Goal: Transaction & Acquisition: Purchase product/service

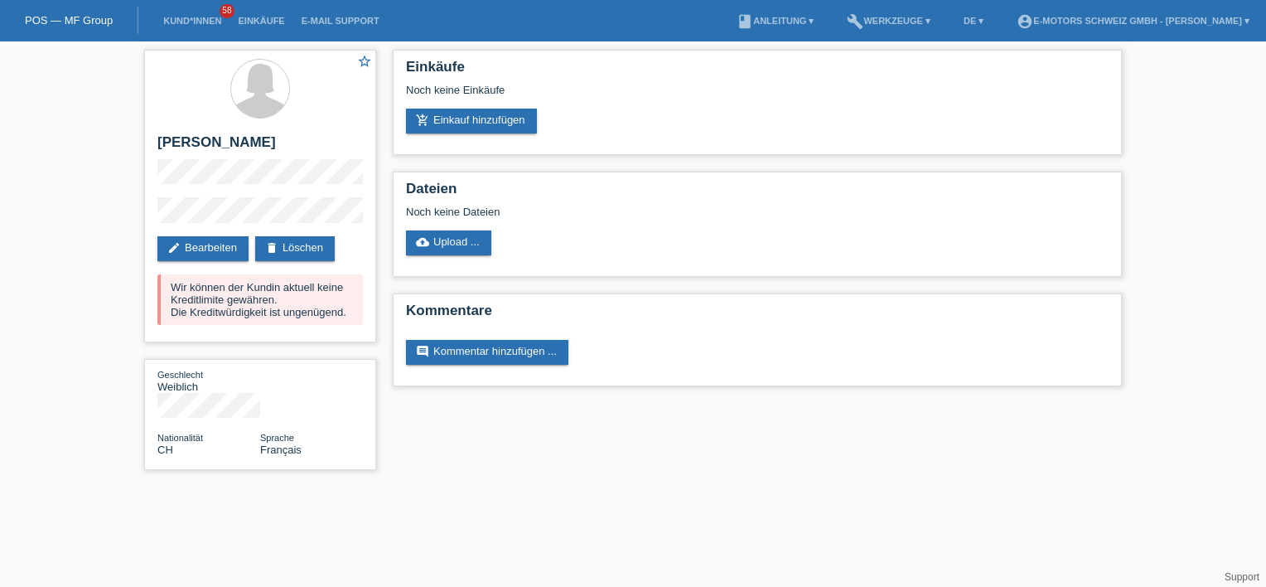
drag, startPoint x: 50, startPoint y: 106, endPoint x: 51, endPoint y: 93, distance: 13.3
click at [50, 106] on div "star_border [PERSON_NAME] edit Bearbeiten delete Löschen Wir können der Kundin …" at bounding box center [633, 263] width 1266 height 445
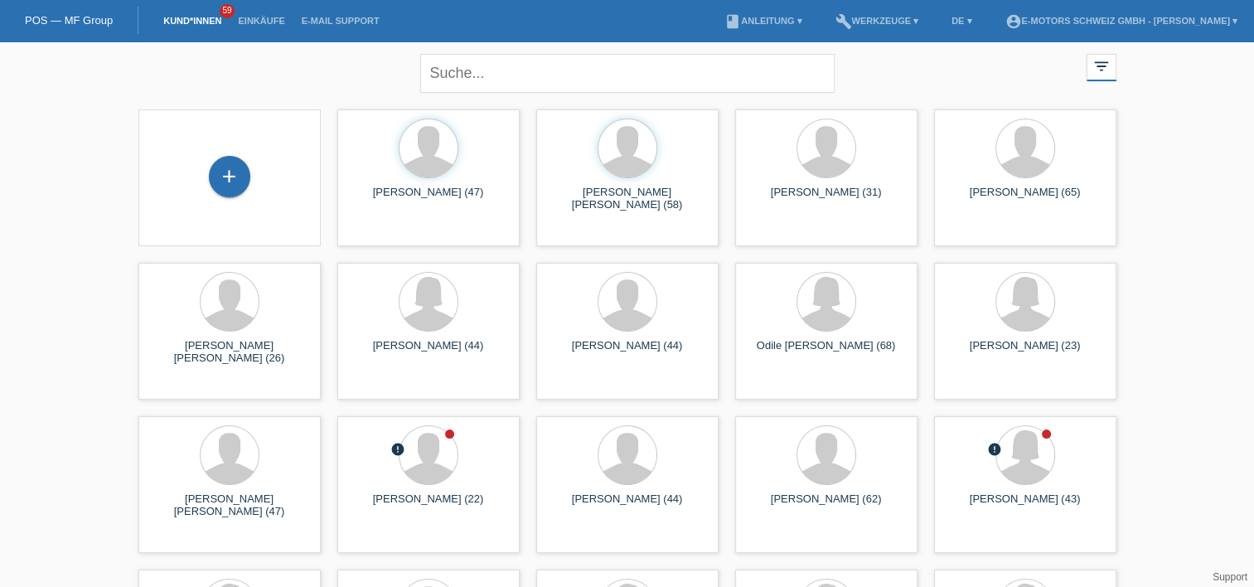
drag, startPoint x: 24, startPoint y: 206, endPoint x: 89, endPoint y: 181, distance: 70.0
click at [223, 174] on div "+" at bounding box center [230, 176] width 40 height 28
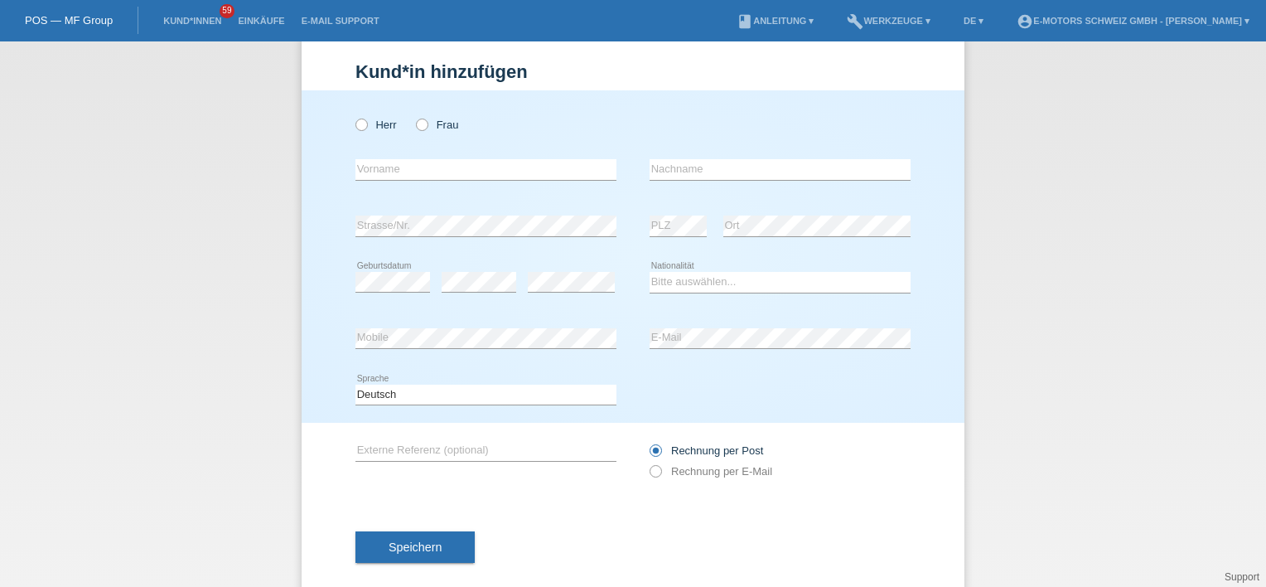
scroll to position [50, 0]
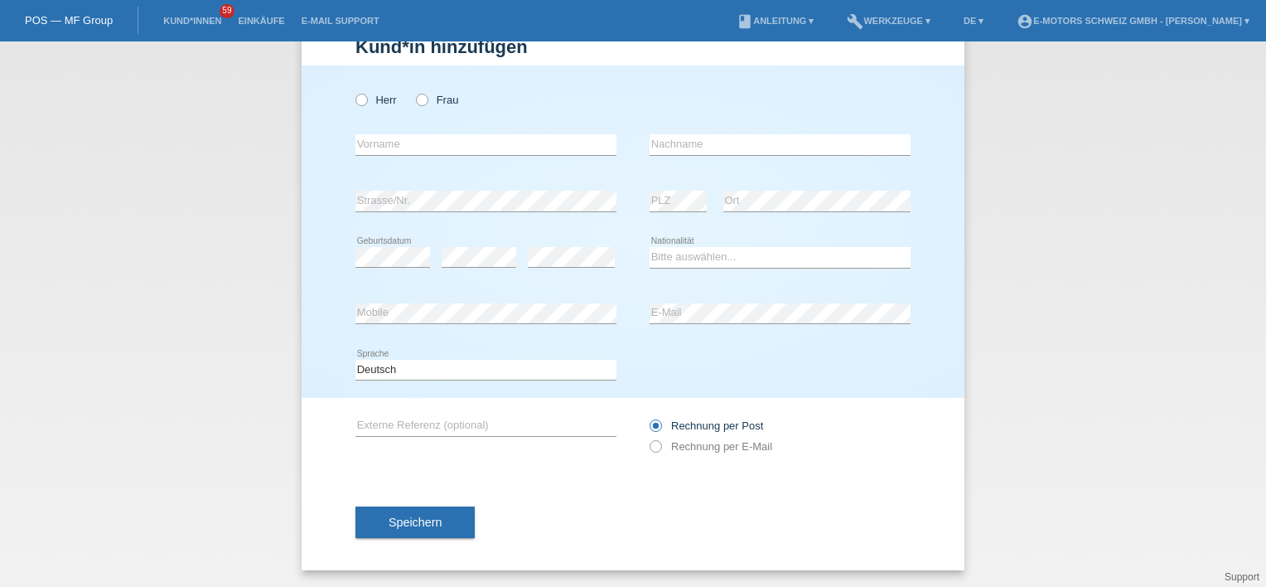
click at [769, 336] on div "error E-Mail" at bounding box center [780, 314] width 261 height 56
click at [489, 506] on div "Speichern" at bounding box center [633, 522] width 555 height 96
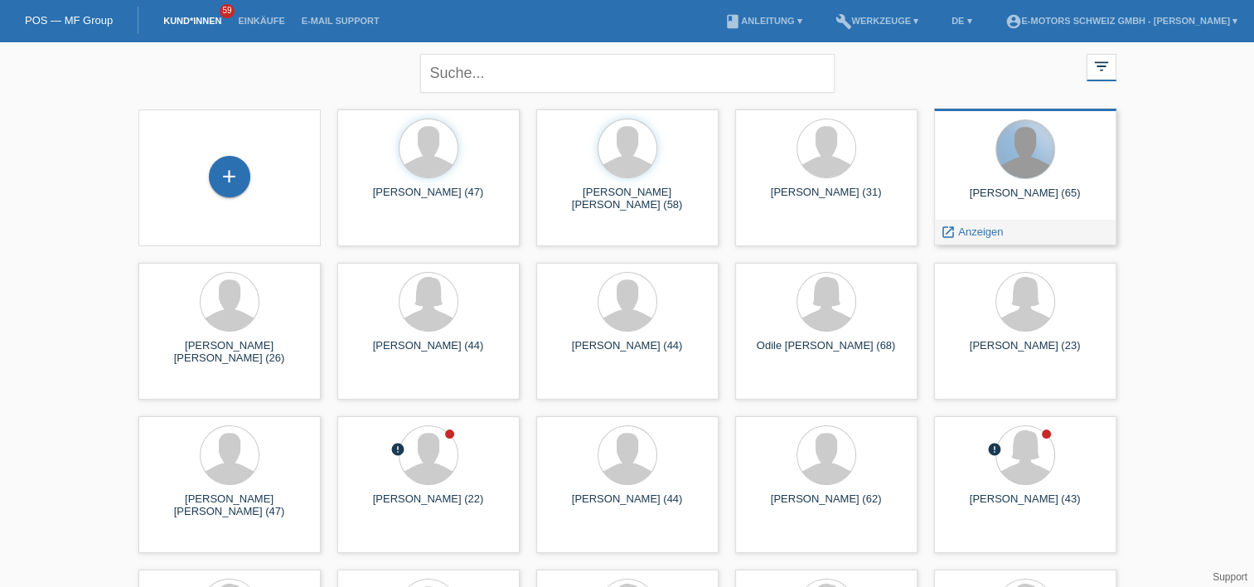
click at [1018, 172] on div at bounding box center [1025, 149] width 58 height 58
click at [977, 239] on div "launch Anzeigen" at bounding box center [972, 232] width 75 height 25
click at [981, 232] on span "Anzeigen" at bounding box center [980, 231] width 45 height 12
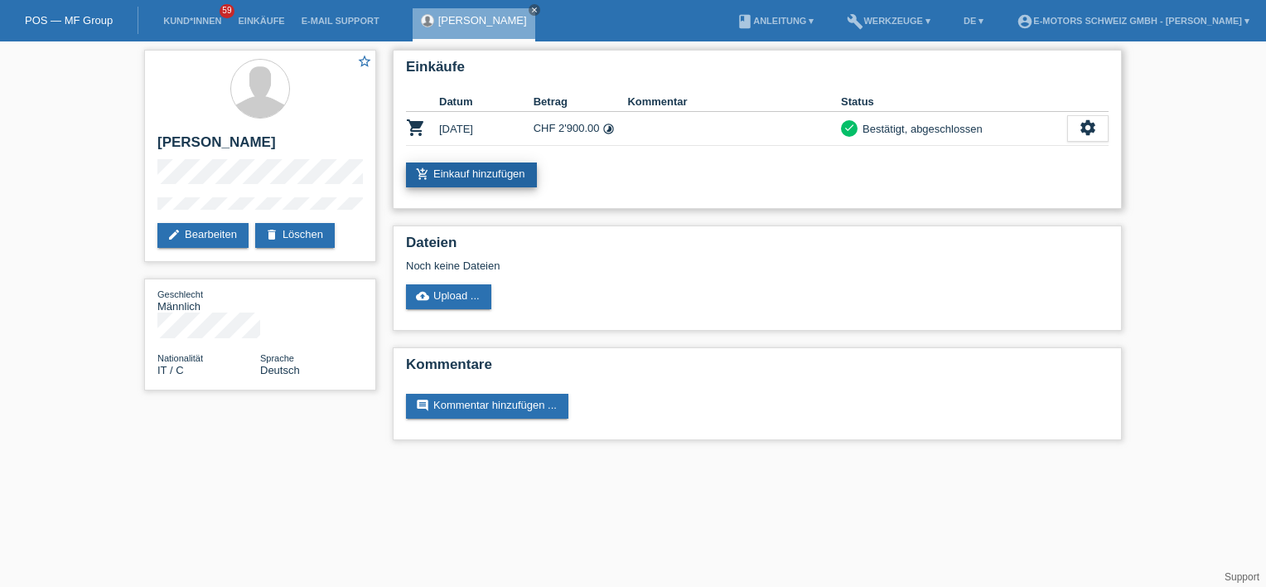
click at [484, 171] on link "add_shopping_cart Einkauf hinzufügen" at bounding box center [471, 174] width 131 height 25
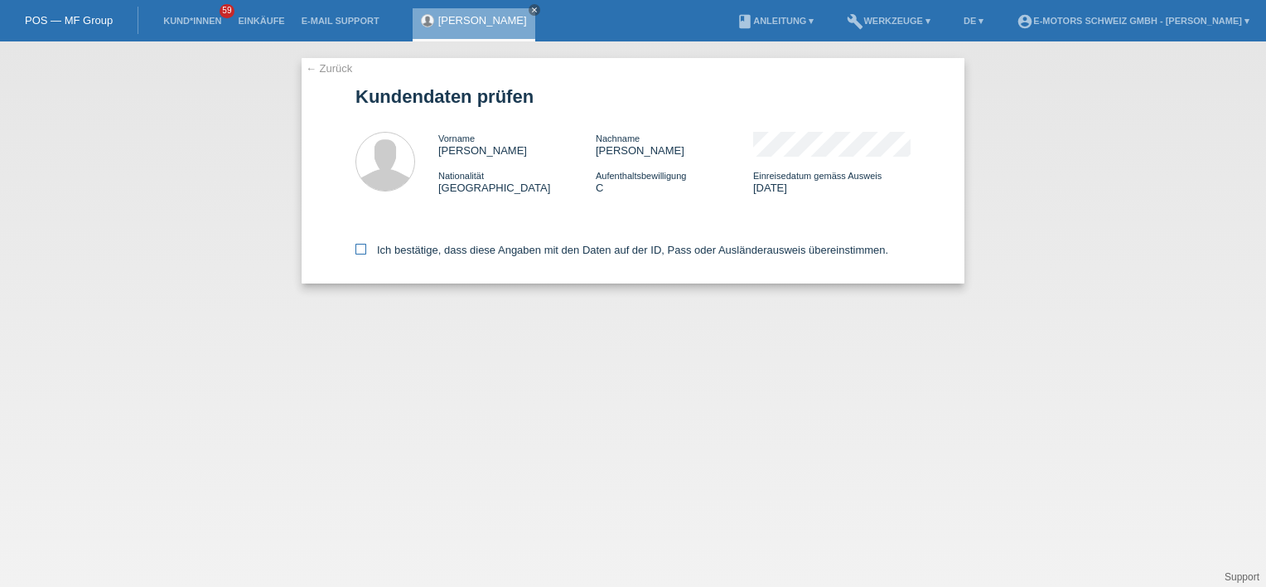
click at [381, 250] on label "Ich bestätige, dass diese Angaben mit den Daten auf der ID, Pass oder Ausländer…" at bounding box center [622, 250] width 533 height 12
click at [366, 250] on input "Ich bestätige, dass diese Angaben mit den Daten auf der ID, Pass oder Ausländer…" at bounding box center [361, 249] width 11 height 11
checkbox input "true"
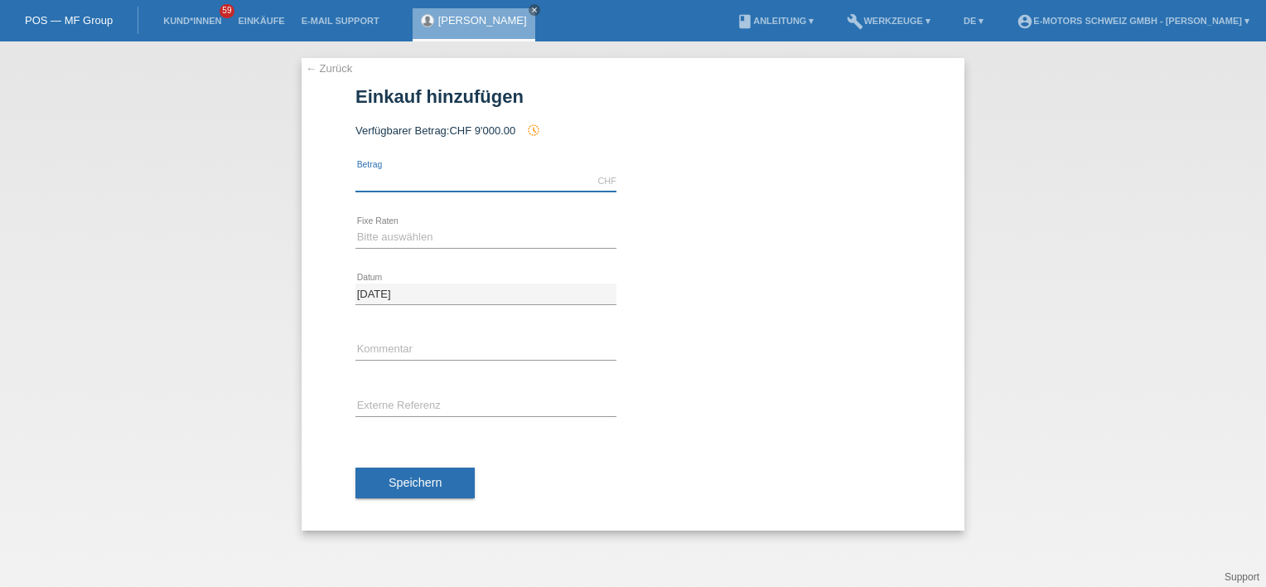
click at [394, 186] on input "text" at bounding box center [486, 181] width 261 height 21
click at [793, 336] on div "error Kommentar" at bounding box center [633, 350] width 555 height 56
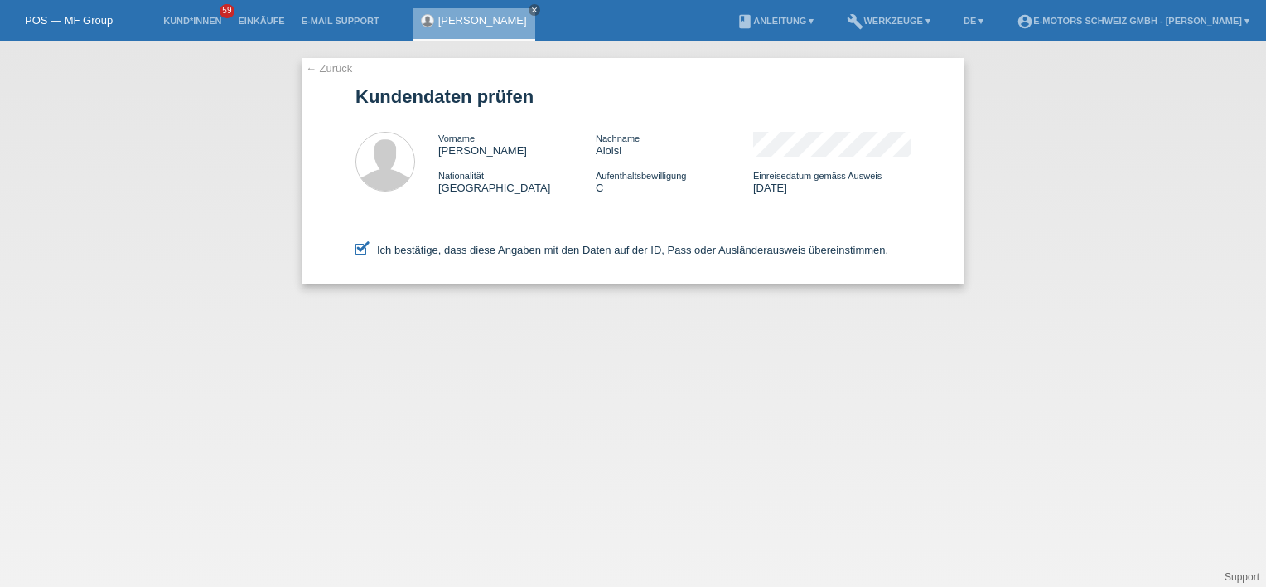
click at [323, 58] on div "← Zurück Kundendaten prüfen Vorname [PERSON_NAME] Nachname [PERSON_NAME] Nation…" at bounding box center [633, 170] width 663 height 225
click at [331, 71] on link "← Zurück" at bounding box center [329, 68] width 46 height 12
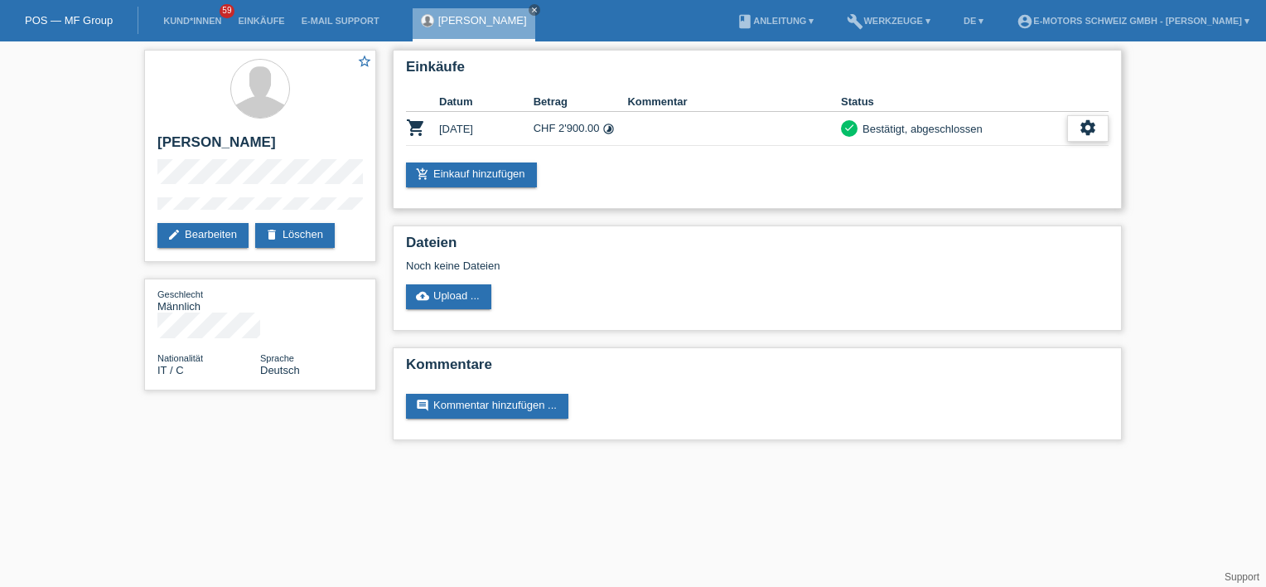
click at [1084, 121] on icon "settings" at bounding box center [1088, 128] width 18 height 18
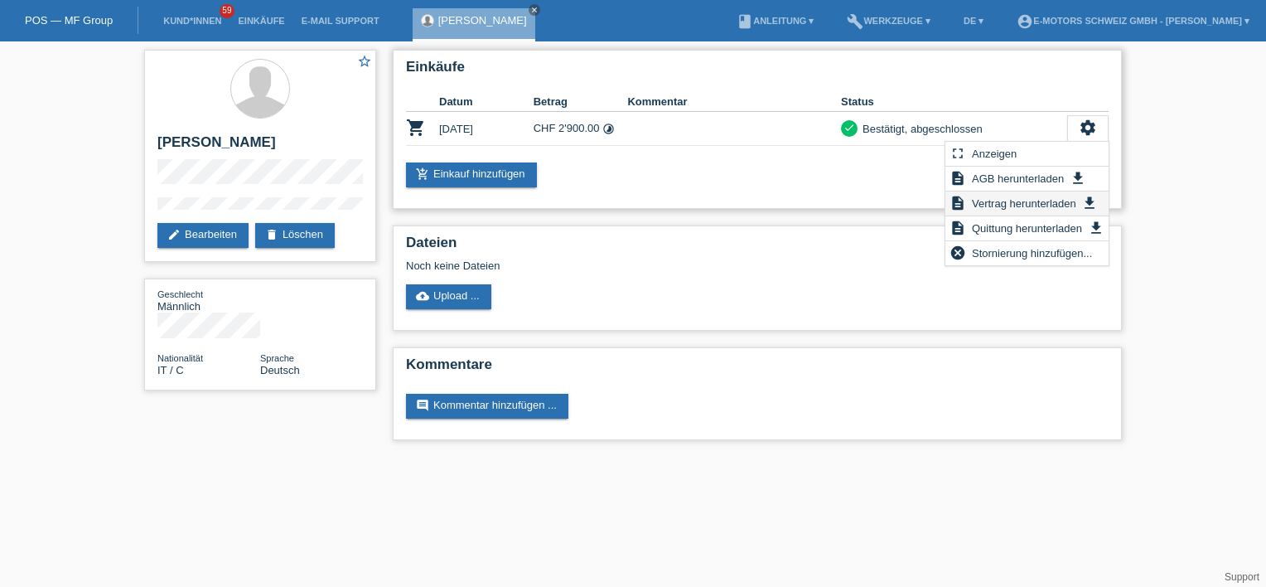
click at [1014, 206] on span "Vertrag herunterladen" at bounding box center [1024, 203] width 109 height 20
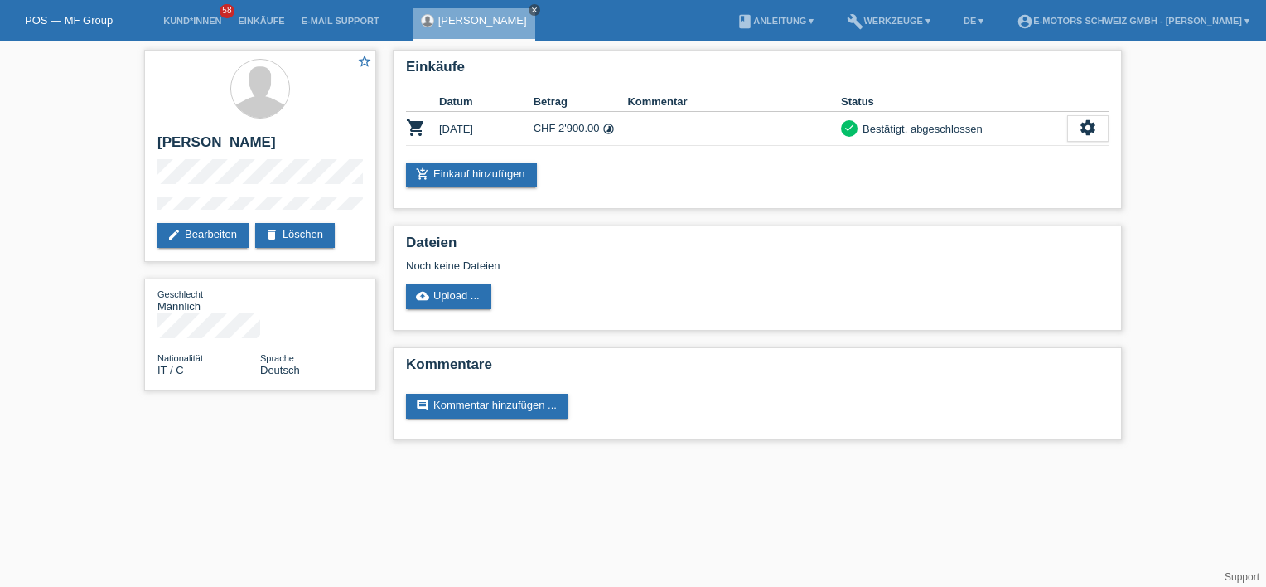
click at [530, 12] on icon "close" at bounding box center [534, 10] width 8 height 8
